Goal: Navigation & Orientation: Find specific page/section

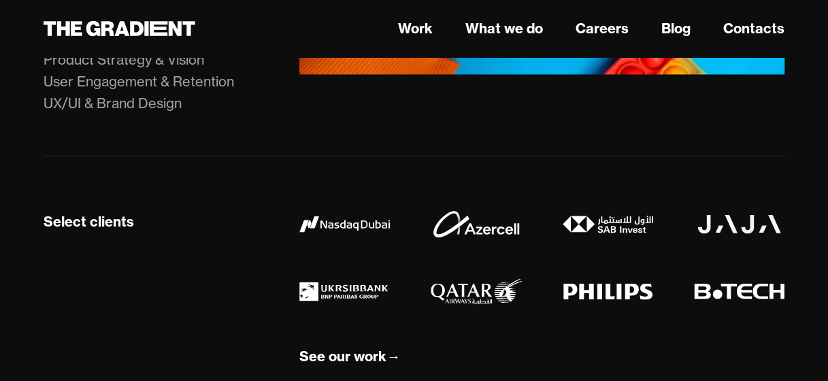
scroll to position [1049, 0]
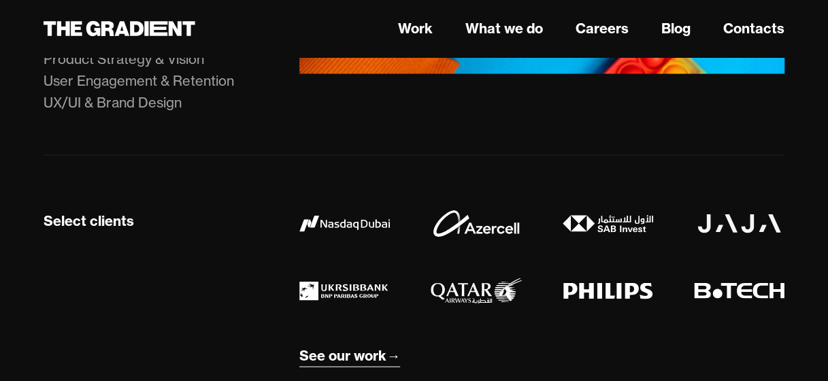
click at [360, 346] on div "See our work" at bounding box center [342, 355] width 87 height 18
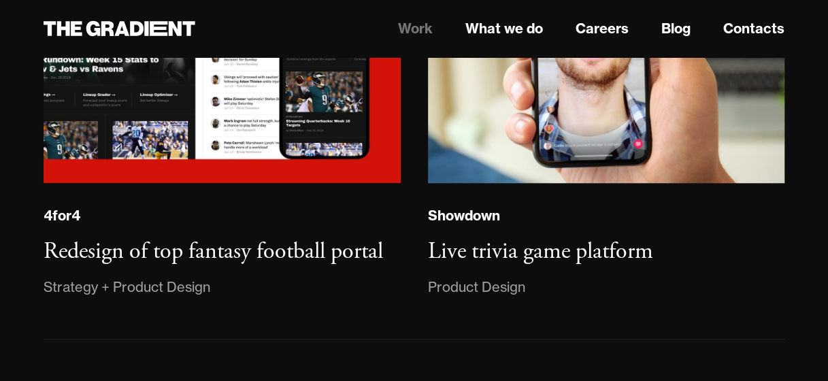
scroll to position [3045, 0]
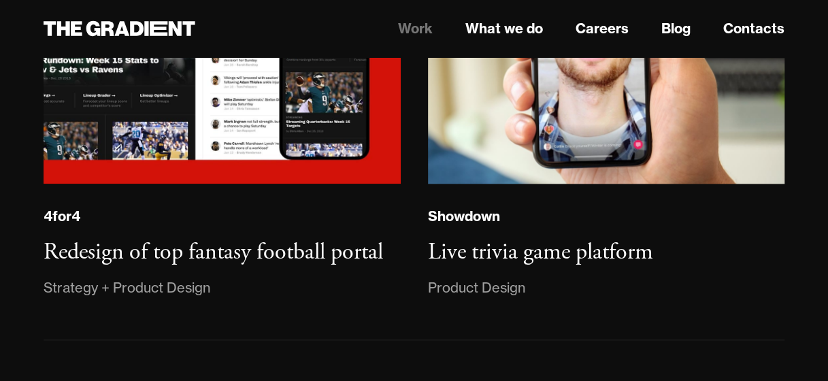
click at [589, 39] on nav "Work What we do Careers Blog Contacts" at bounding box center [541, 28] width 485 height 24
click at [594, 30] on link "Careers" at bounding box center [601, 28] width 53 height 20
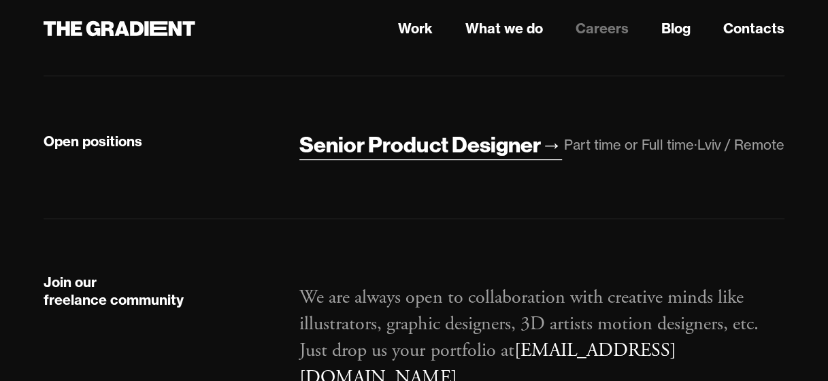
scroll to position [375, 0]
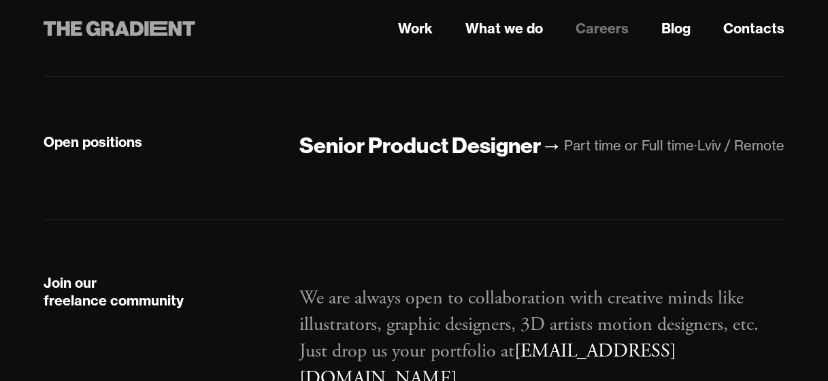
click at [166, 32] on icon at bounding box center [120, 28] width 152 height 24
